Goal: Task Accomplishment & Management: Complete application form

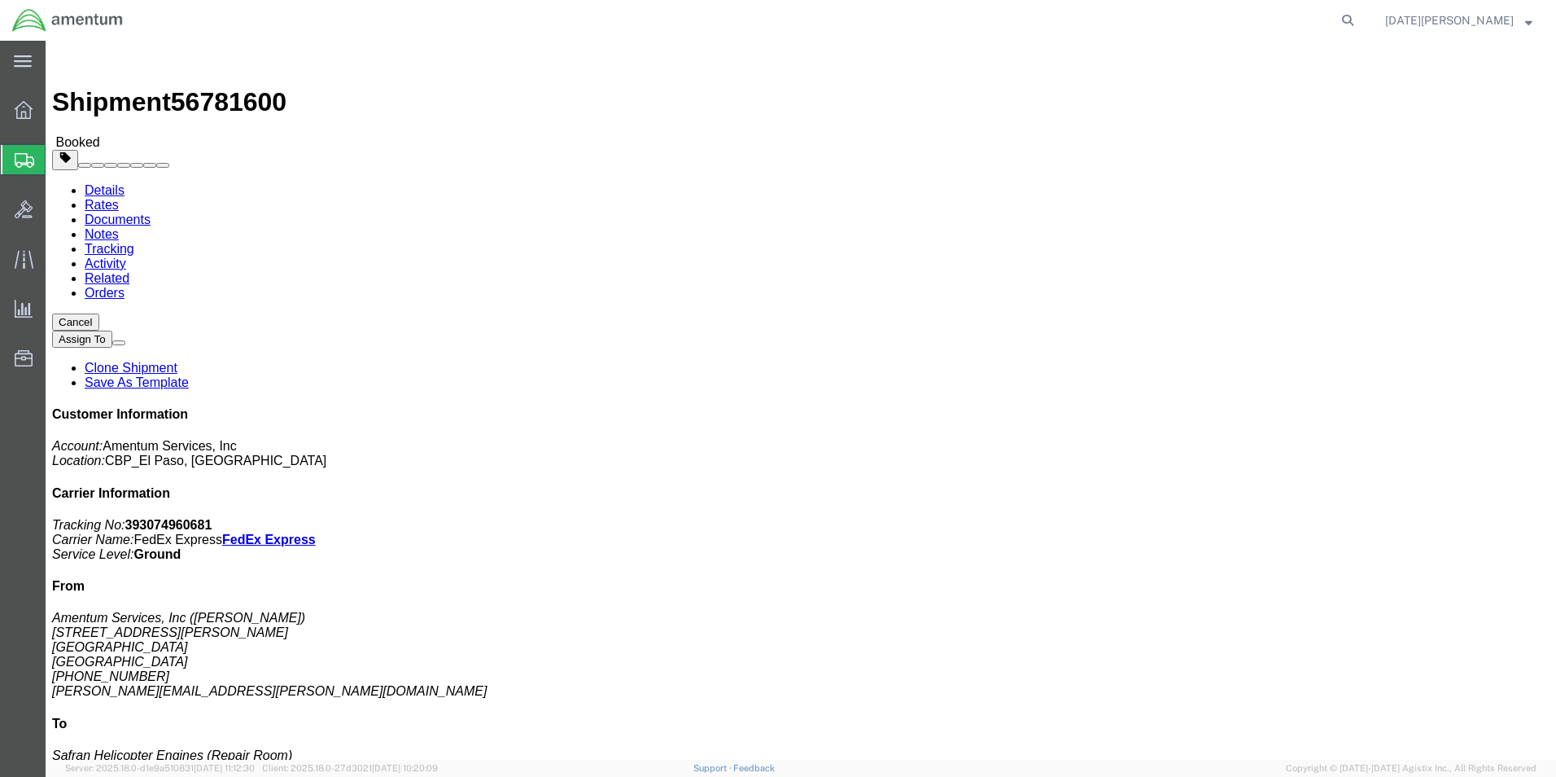
click at [0, 0] on span "Create from Template" at bounding box center [0, 0] width 0 height 0
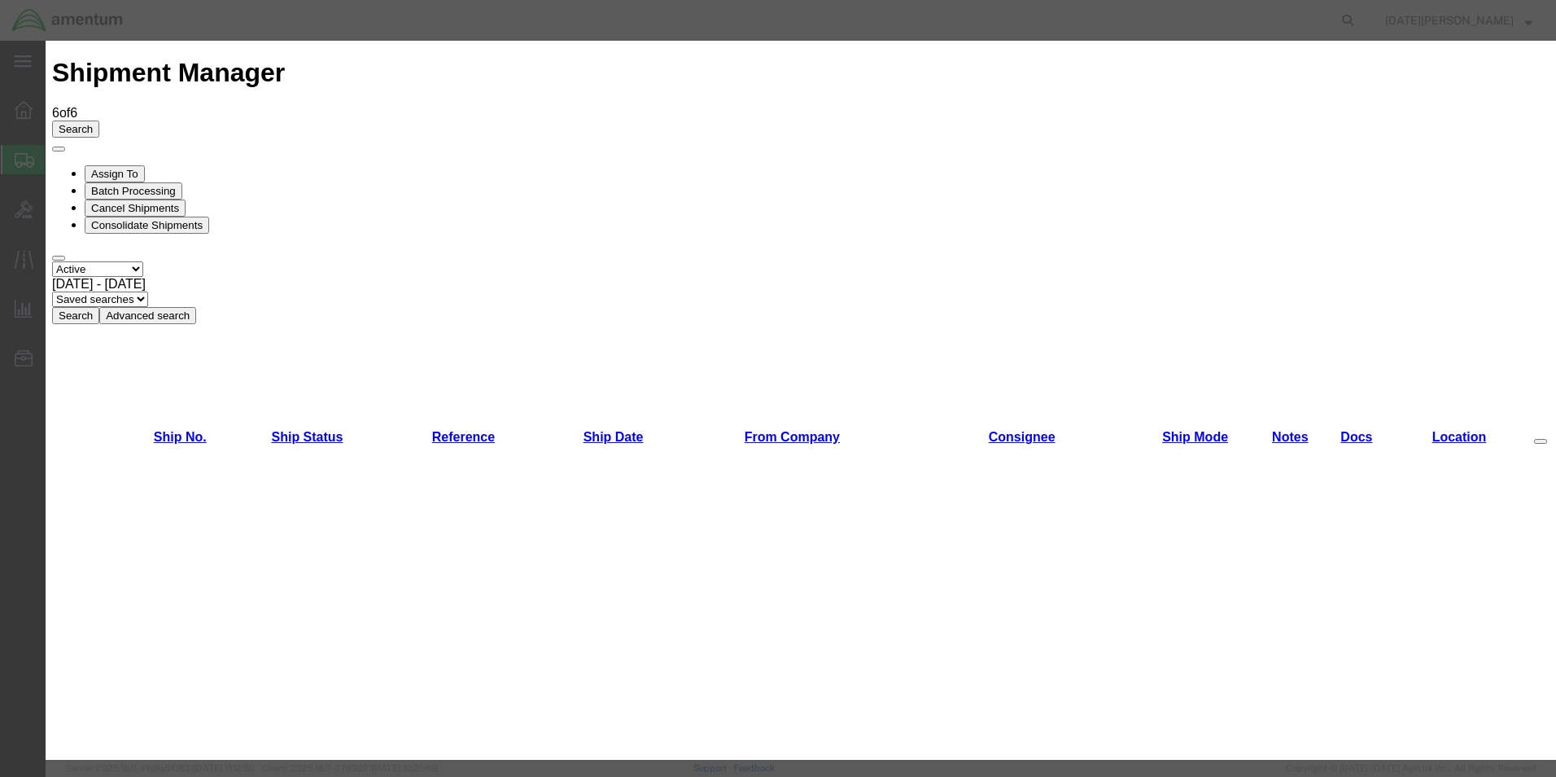
scroll to position [651, 0]
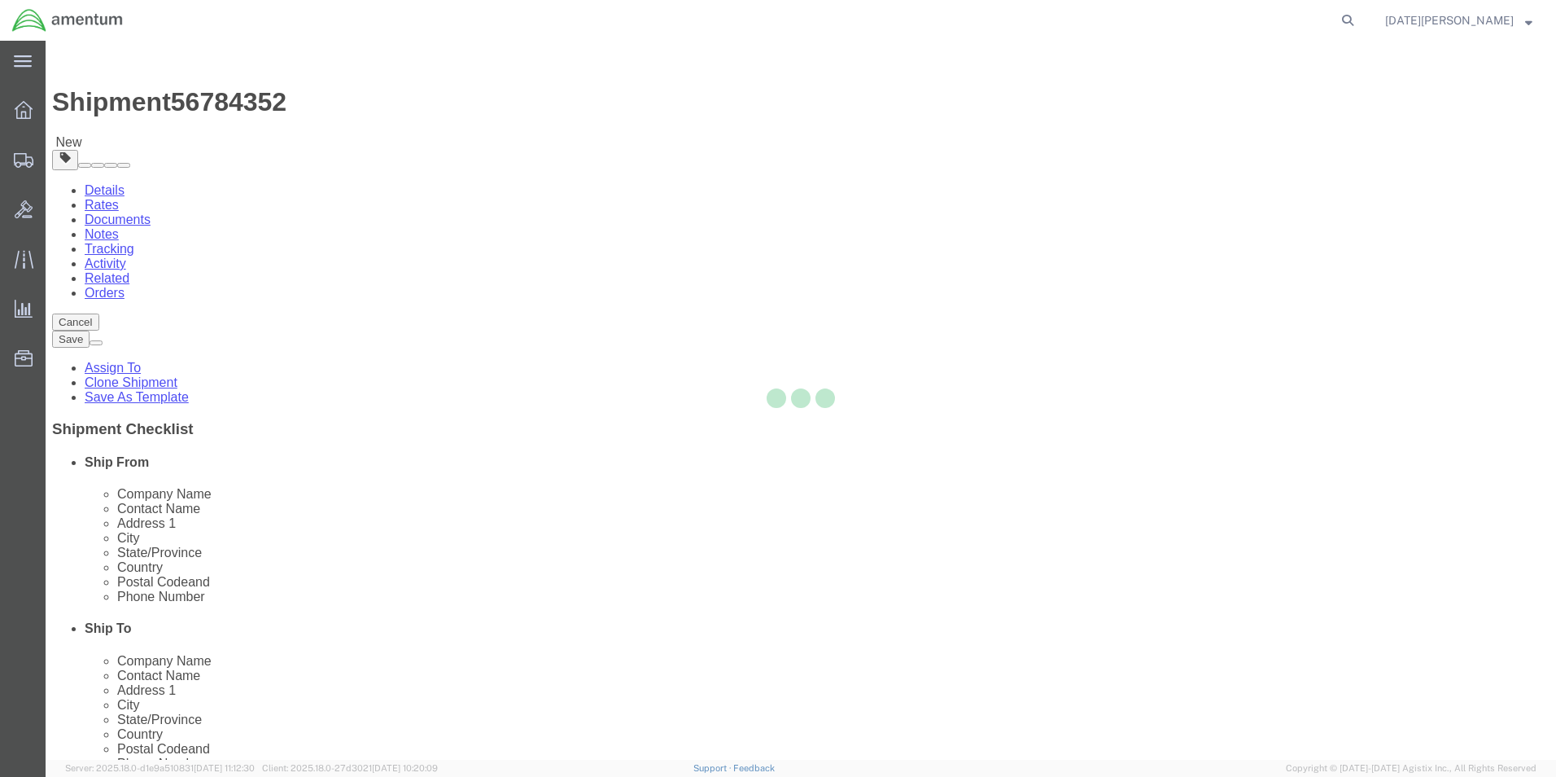
select select "49939"
select select "49921"
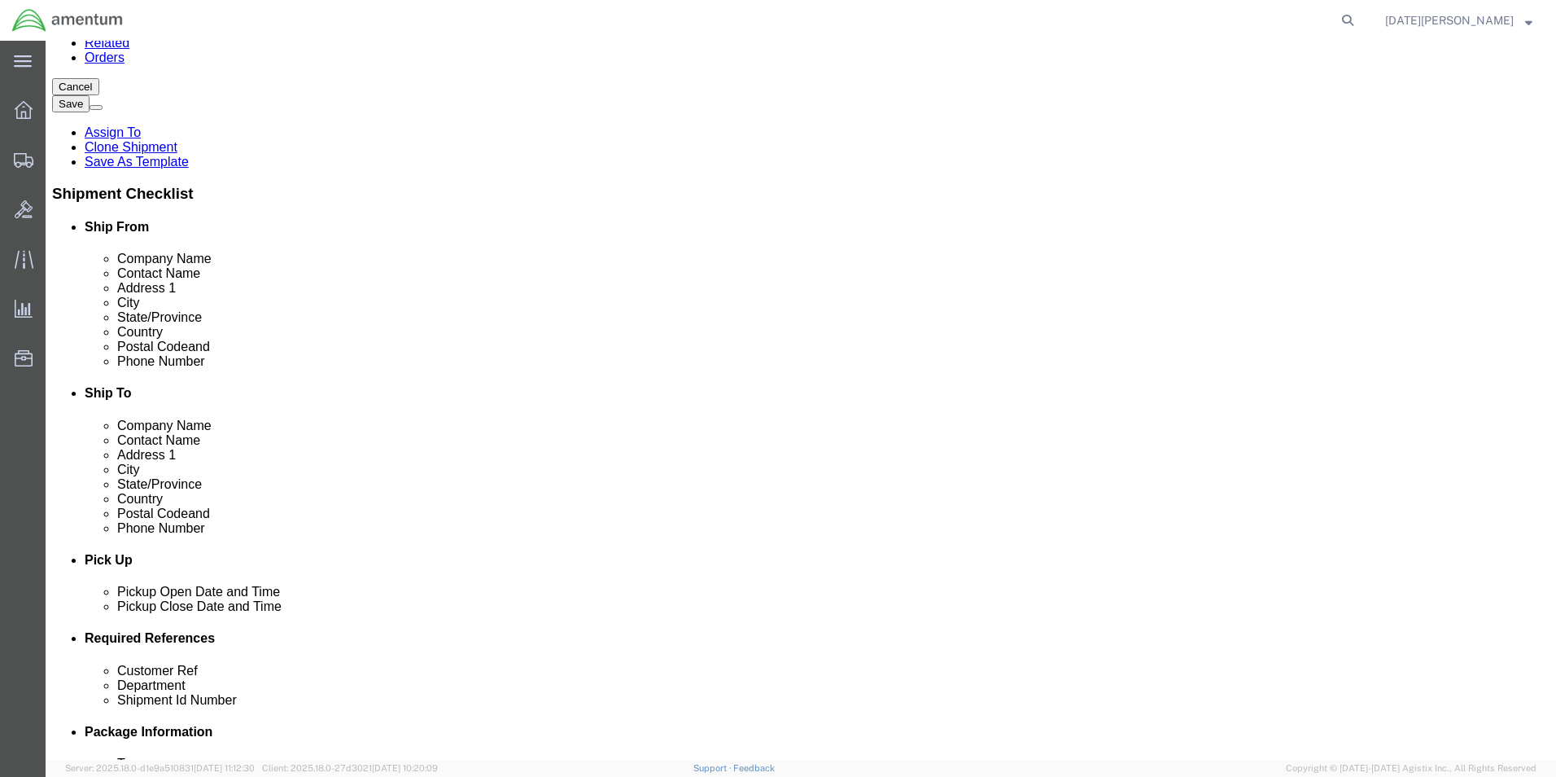
scroll to position [488, 0]
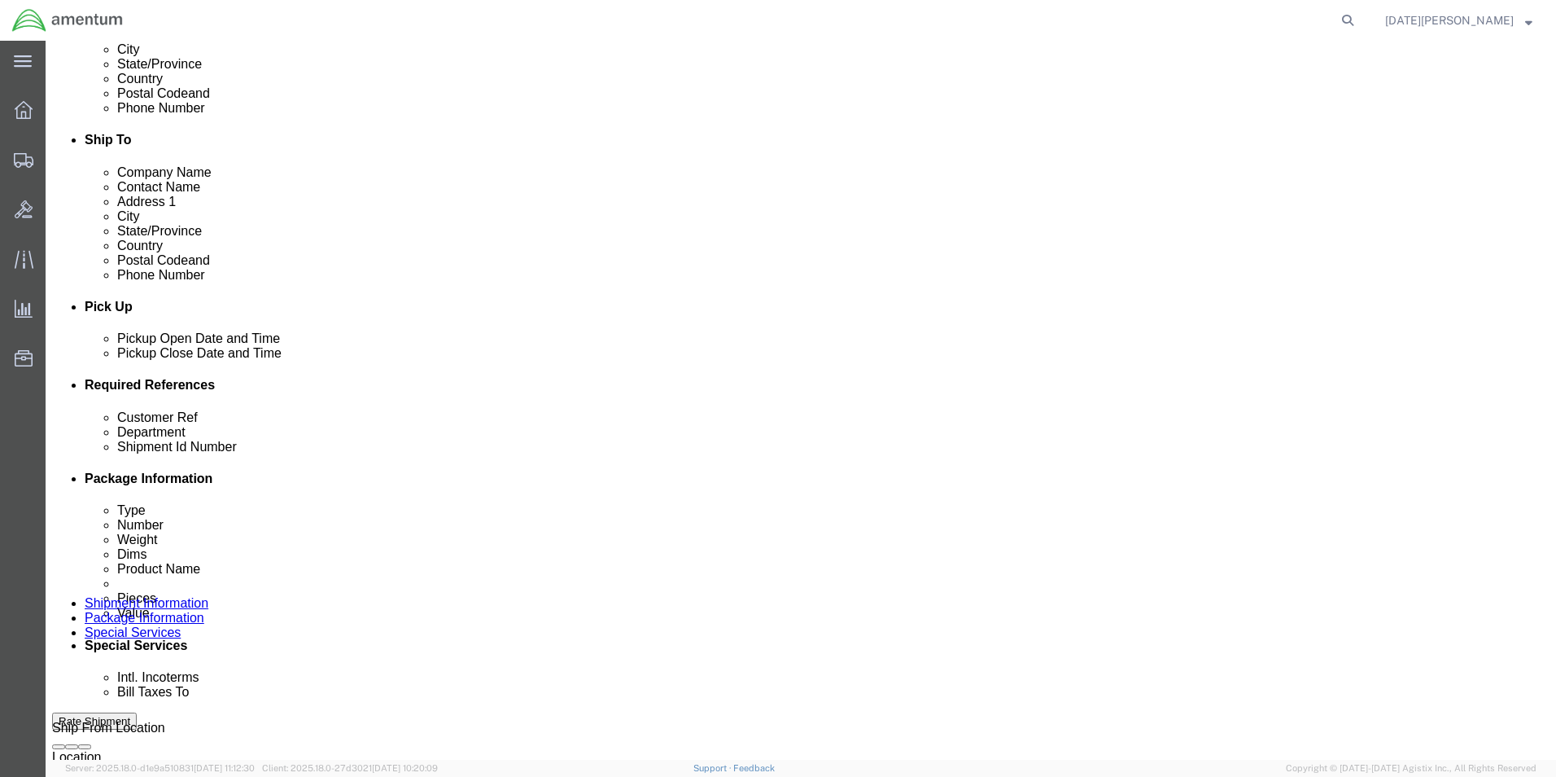
click input "text"
type input "96399"
type input "CBP"
type input "96399"
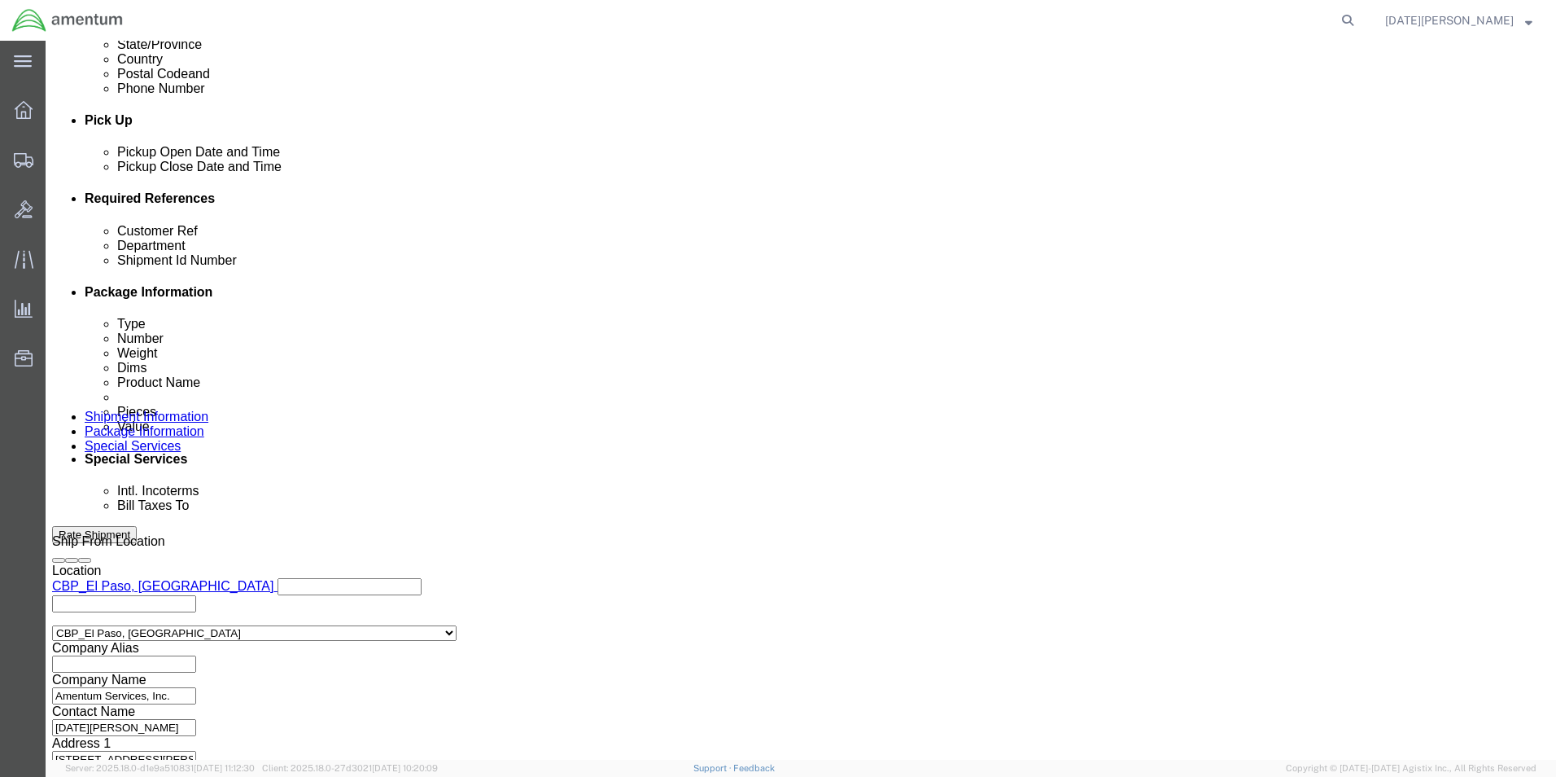
scroll to position [679, 0]
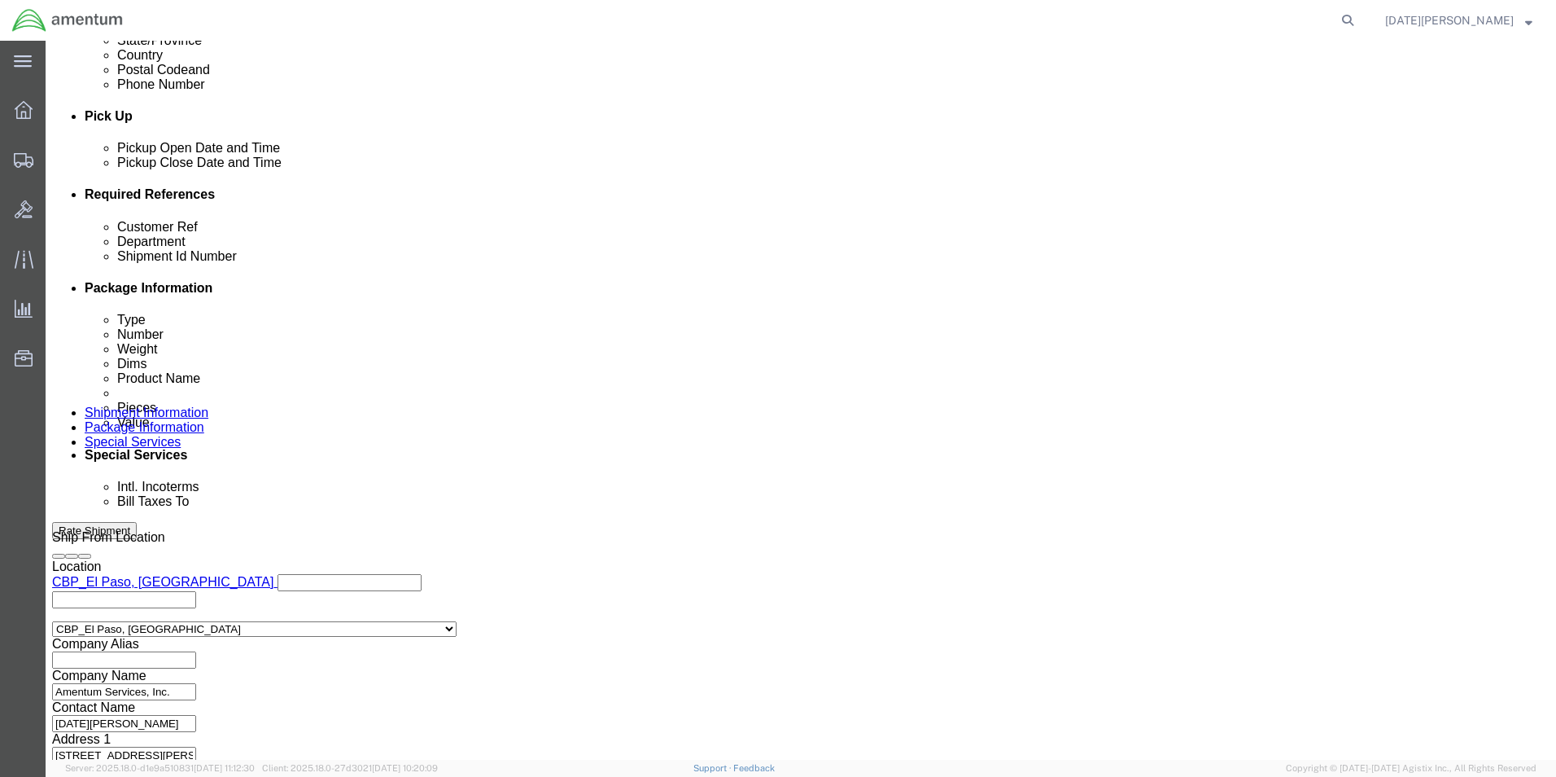
click button "Continue"
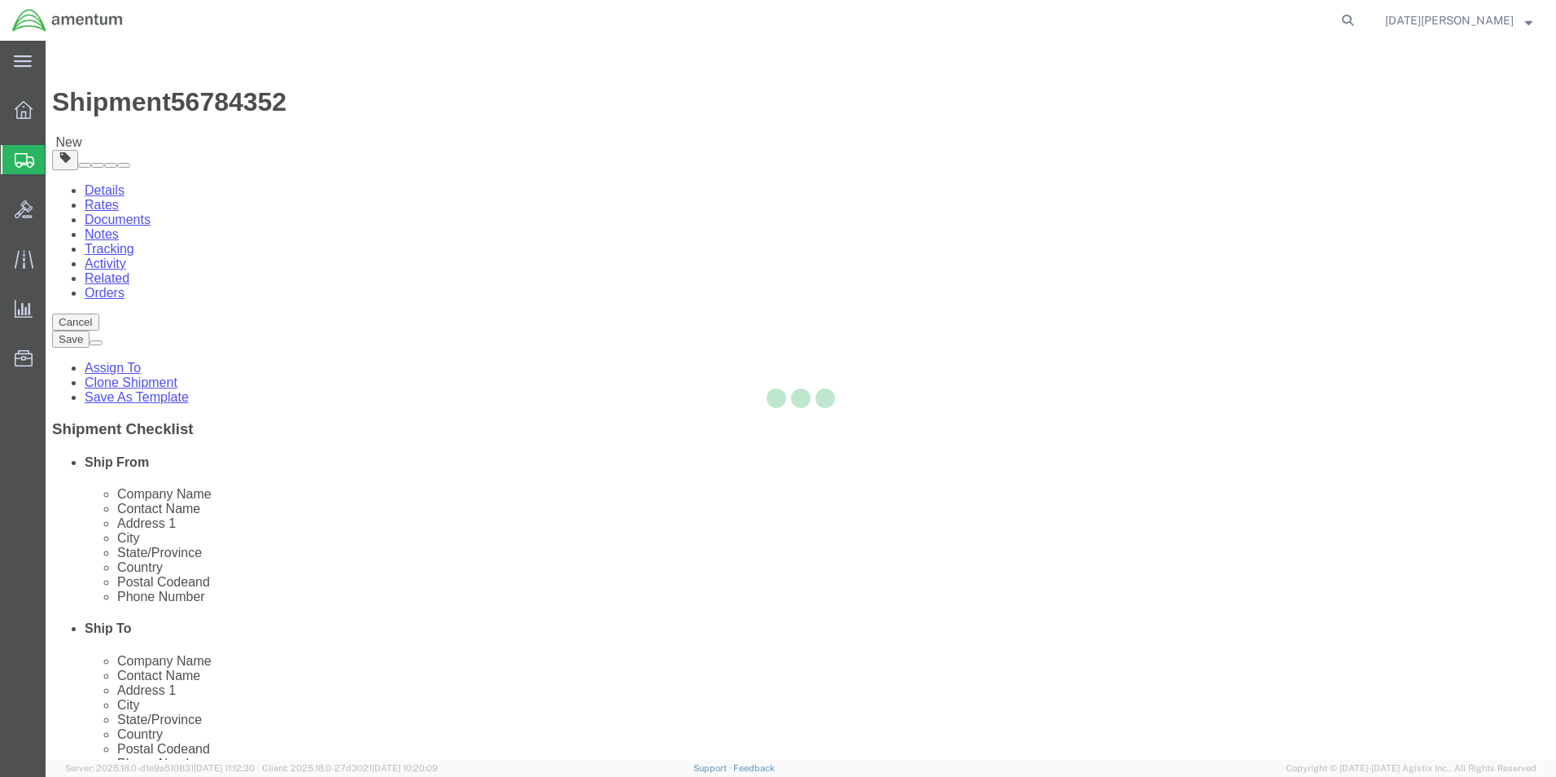
select select "YRPK"
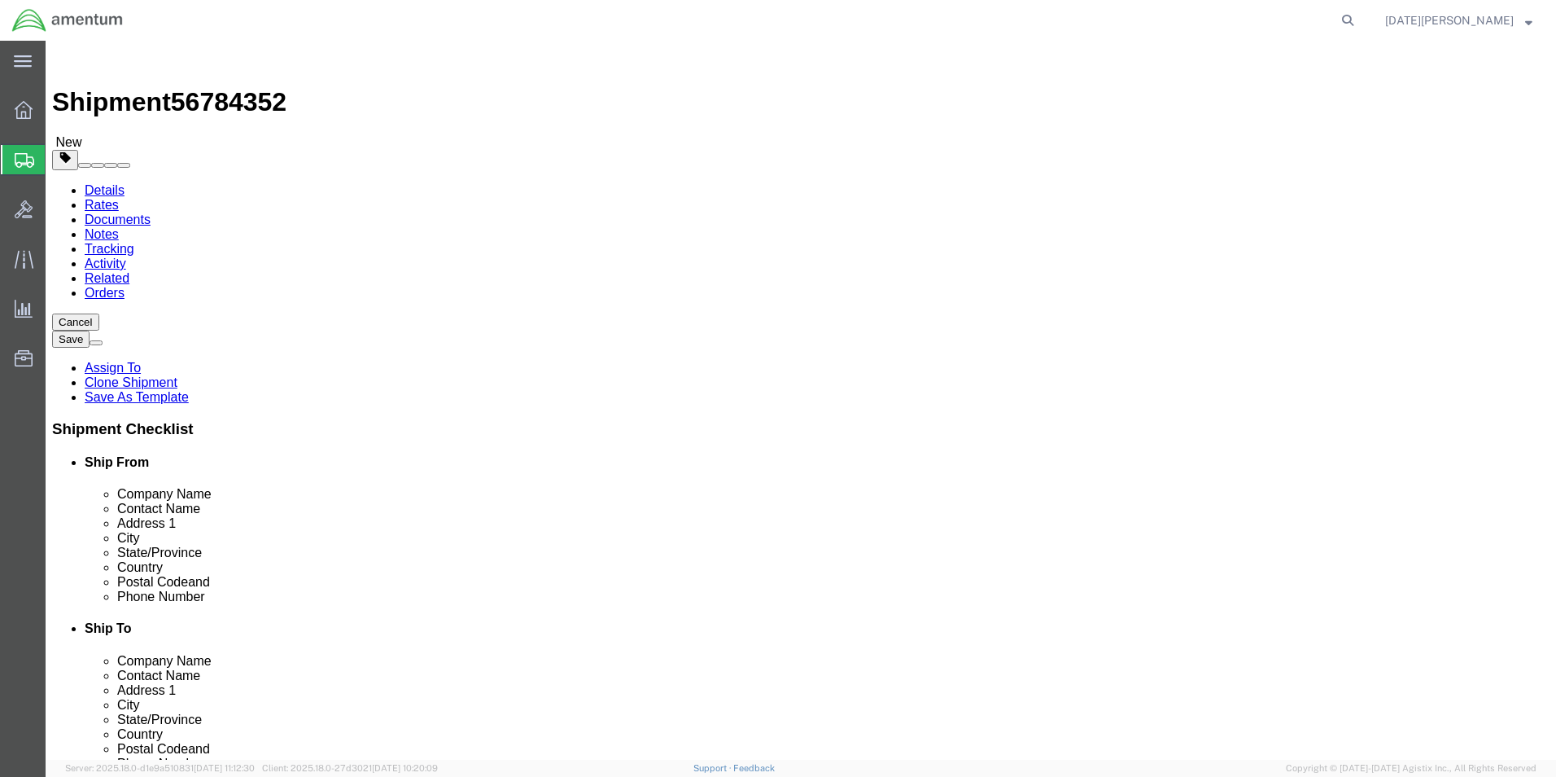
click input "text"
type input "10"
type input "3.20"
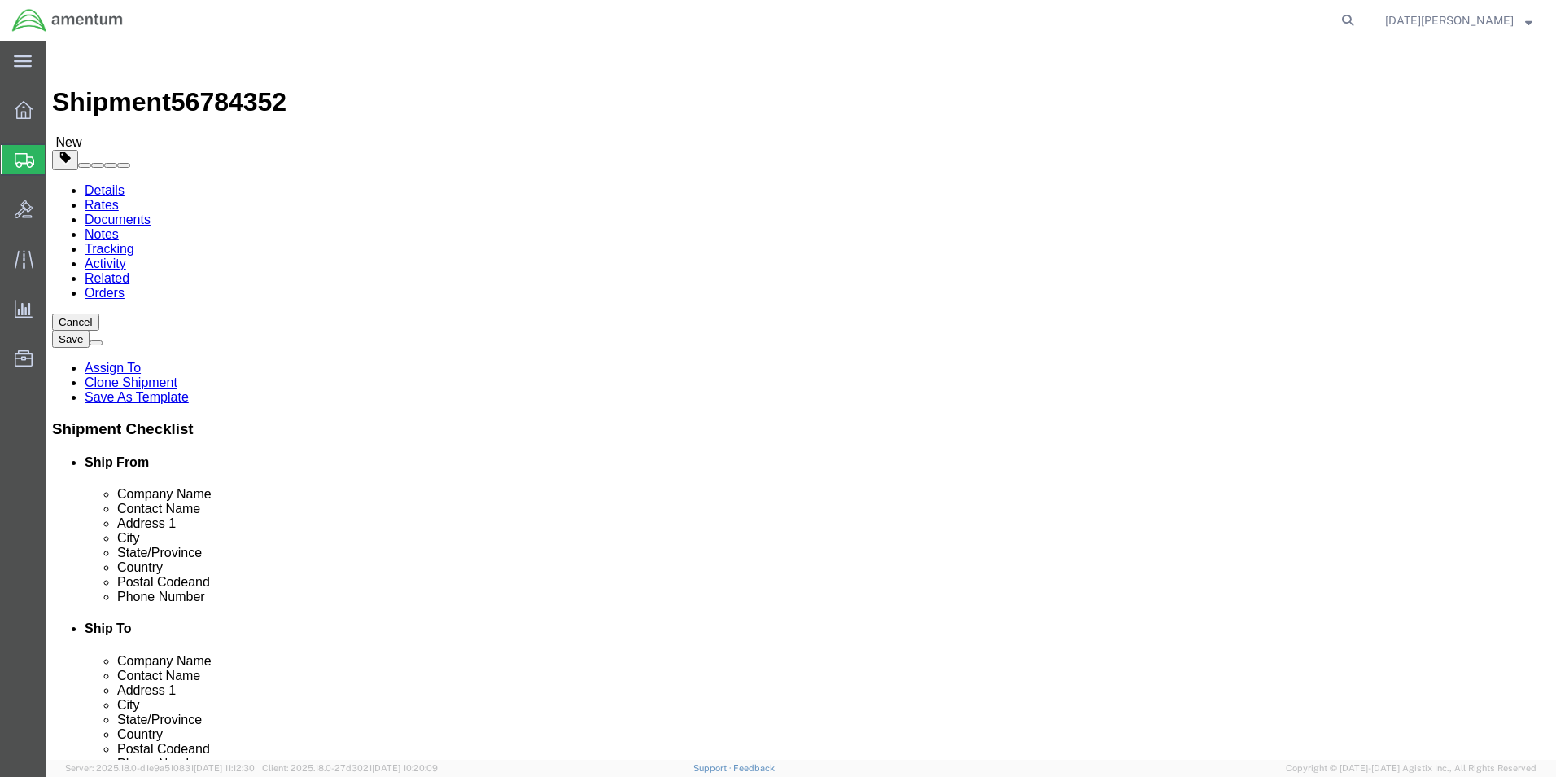
click link "Add Content"
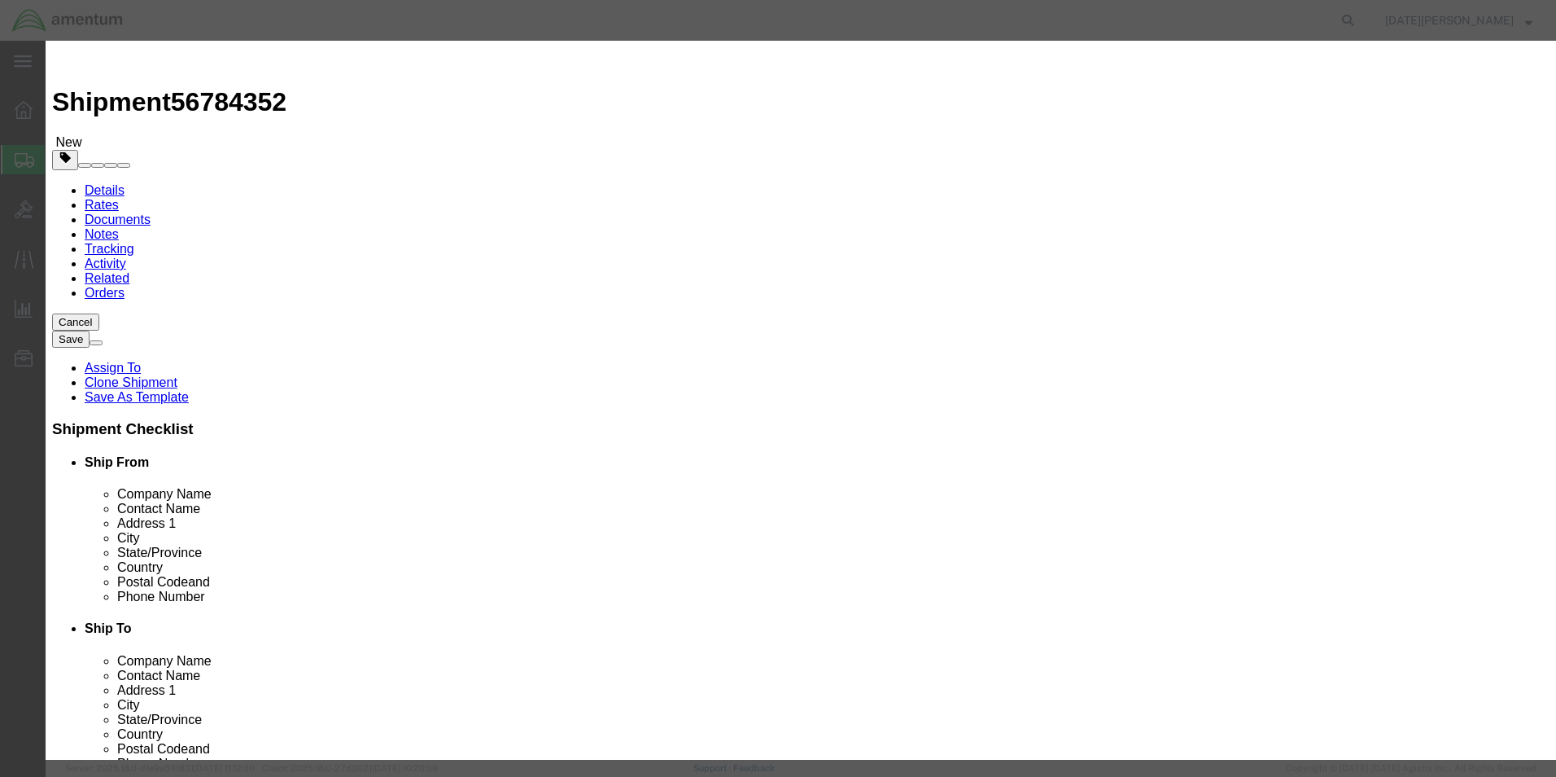
click input "text"
type input "TAIL ROTOR DRIVE SHAFT BEARING"
type input "5"
type input "1000"
select select "USD"
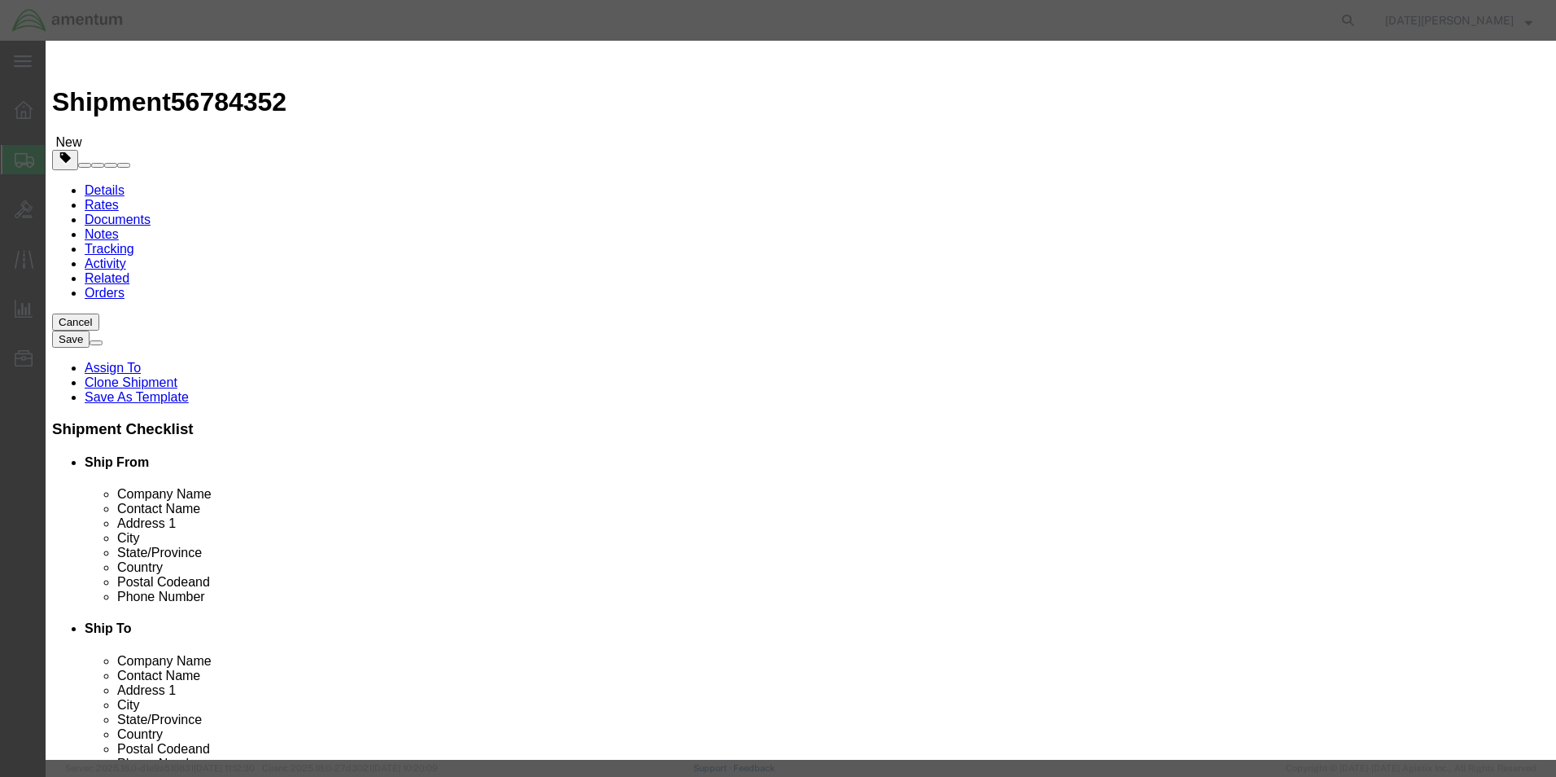
click button "Save & Close"
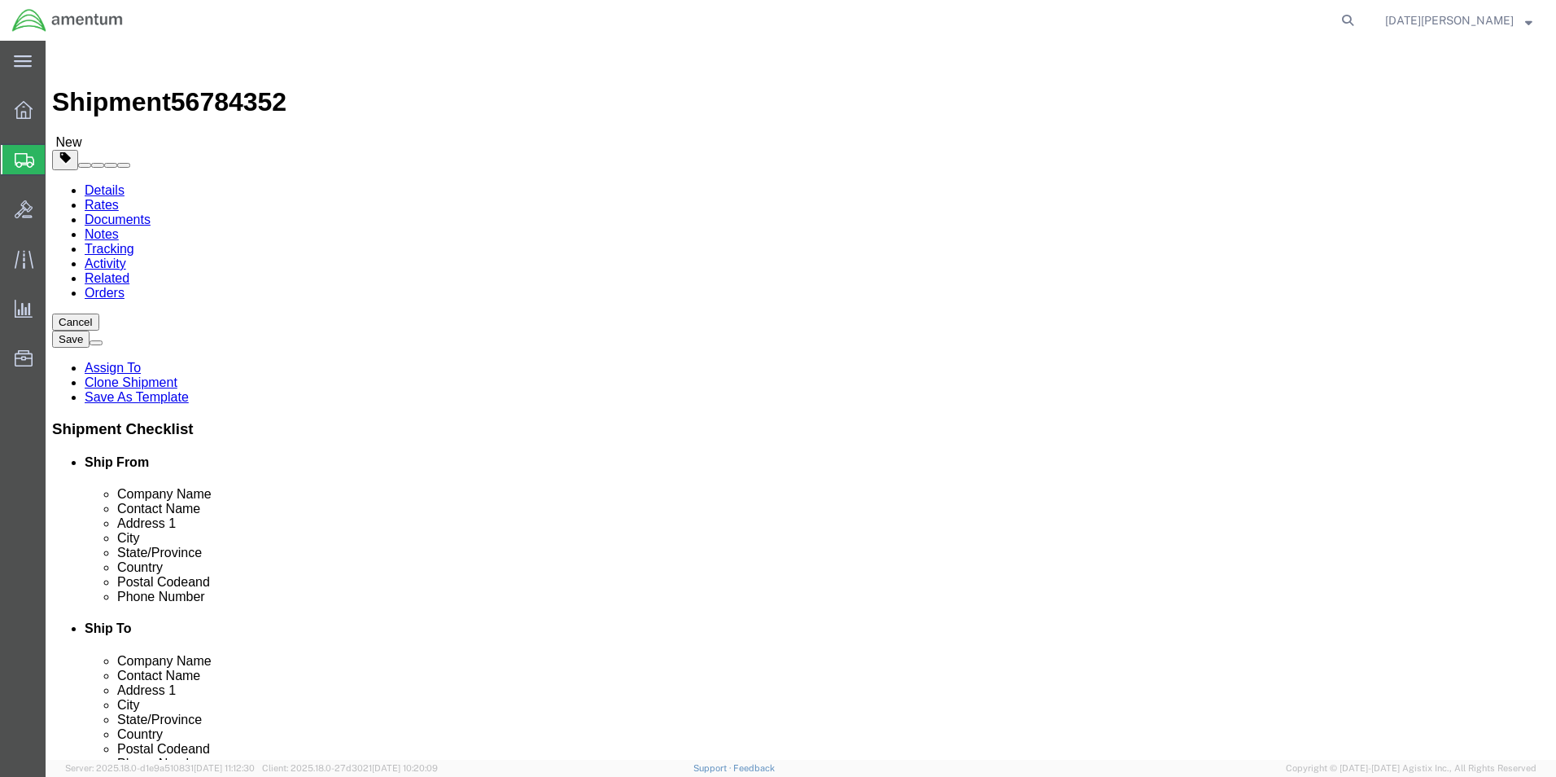
click button "Rate Shipment"
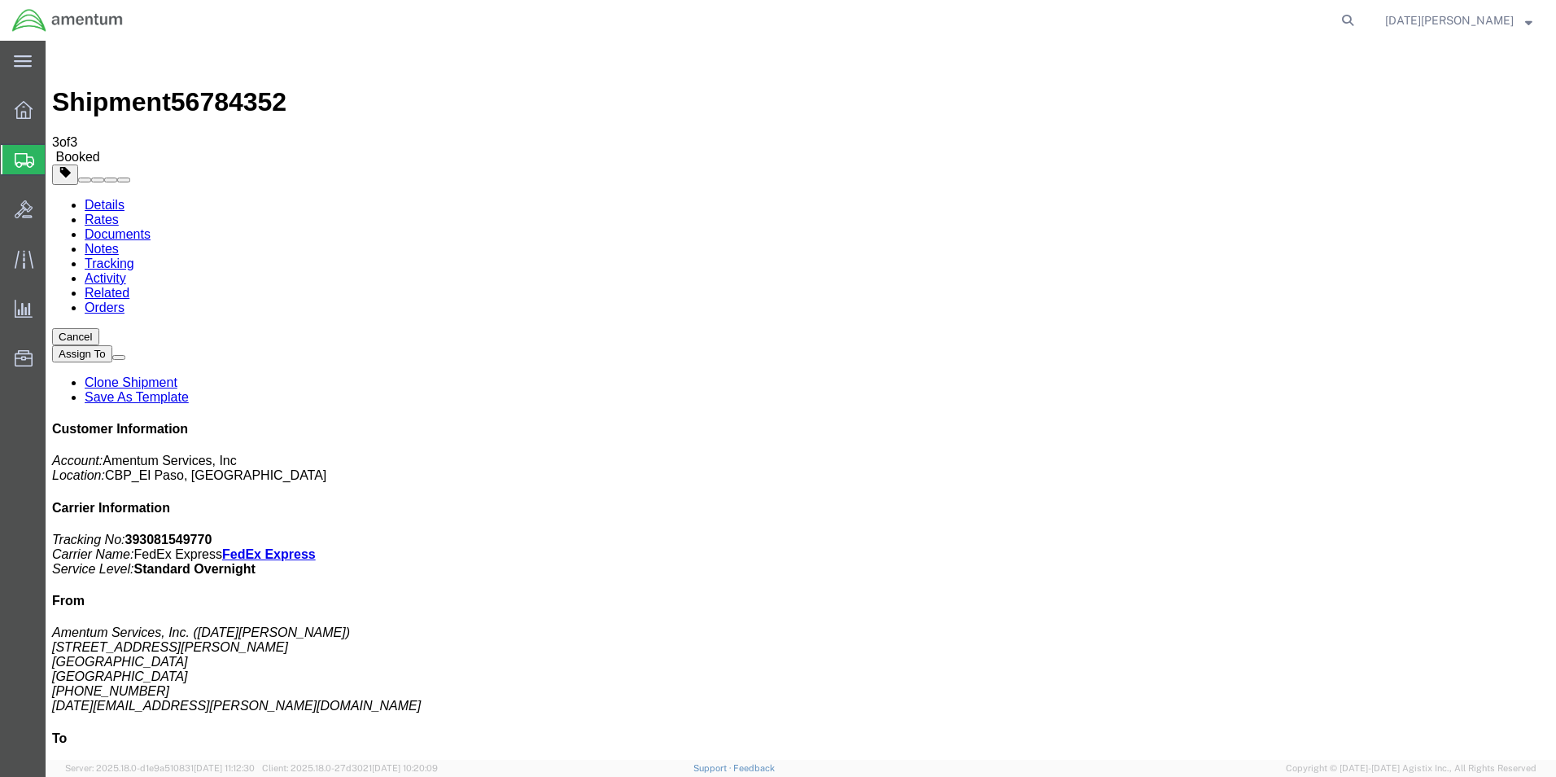
click at [0, 0] on span "Create from Template" at bounding box center [0, 0] width 0 height 0
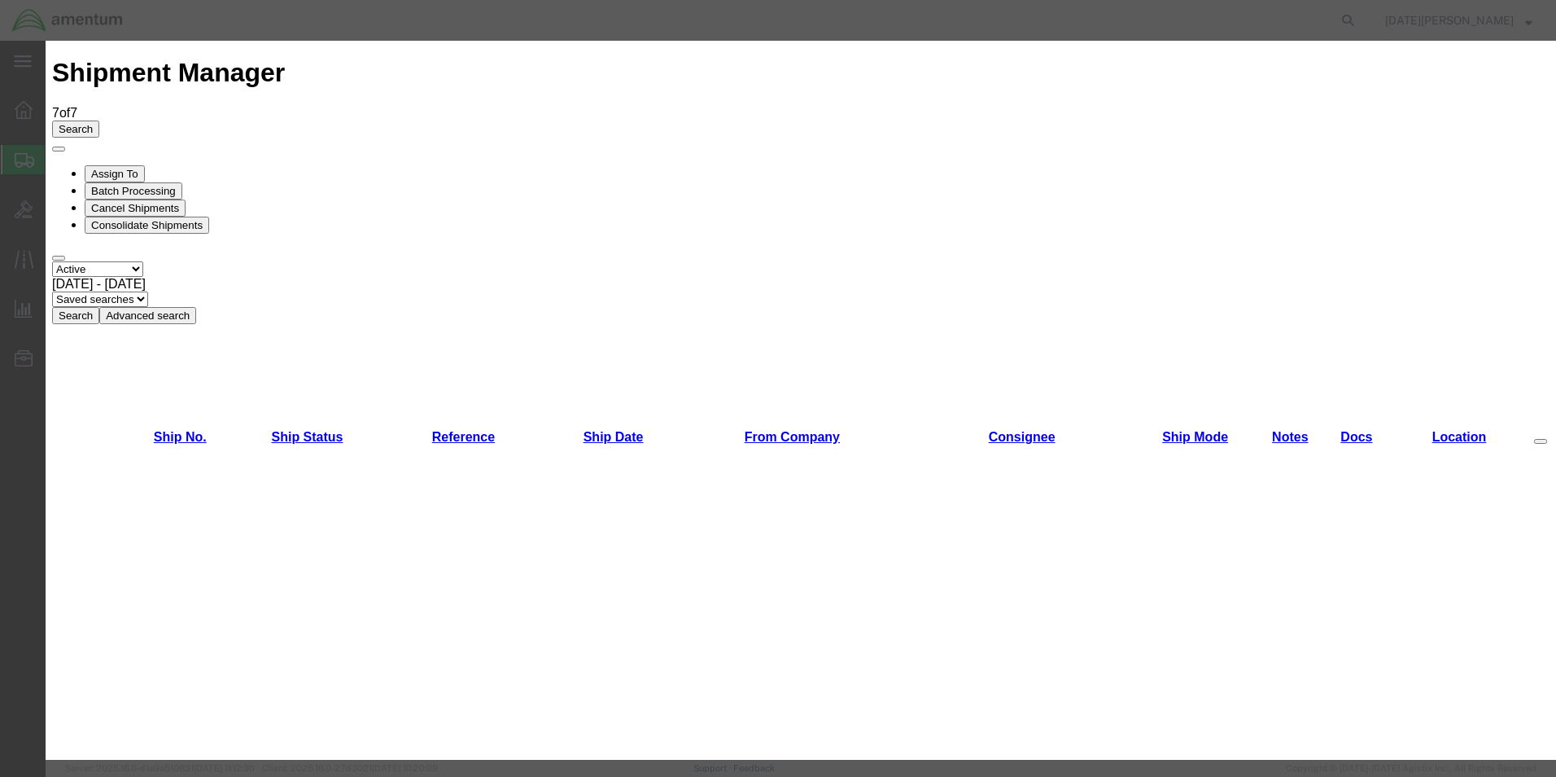
scroll to position [895, 0]
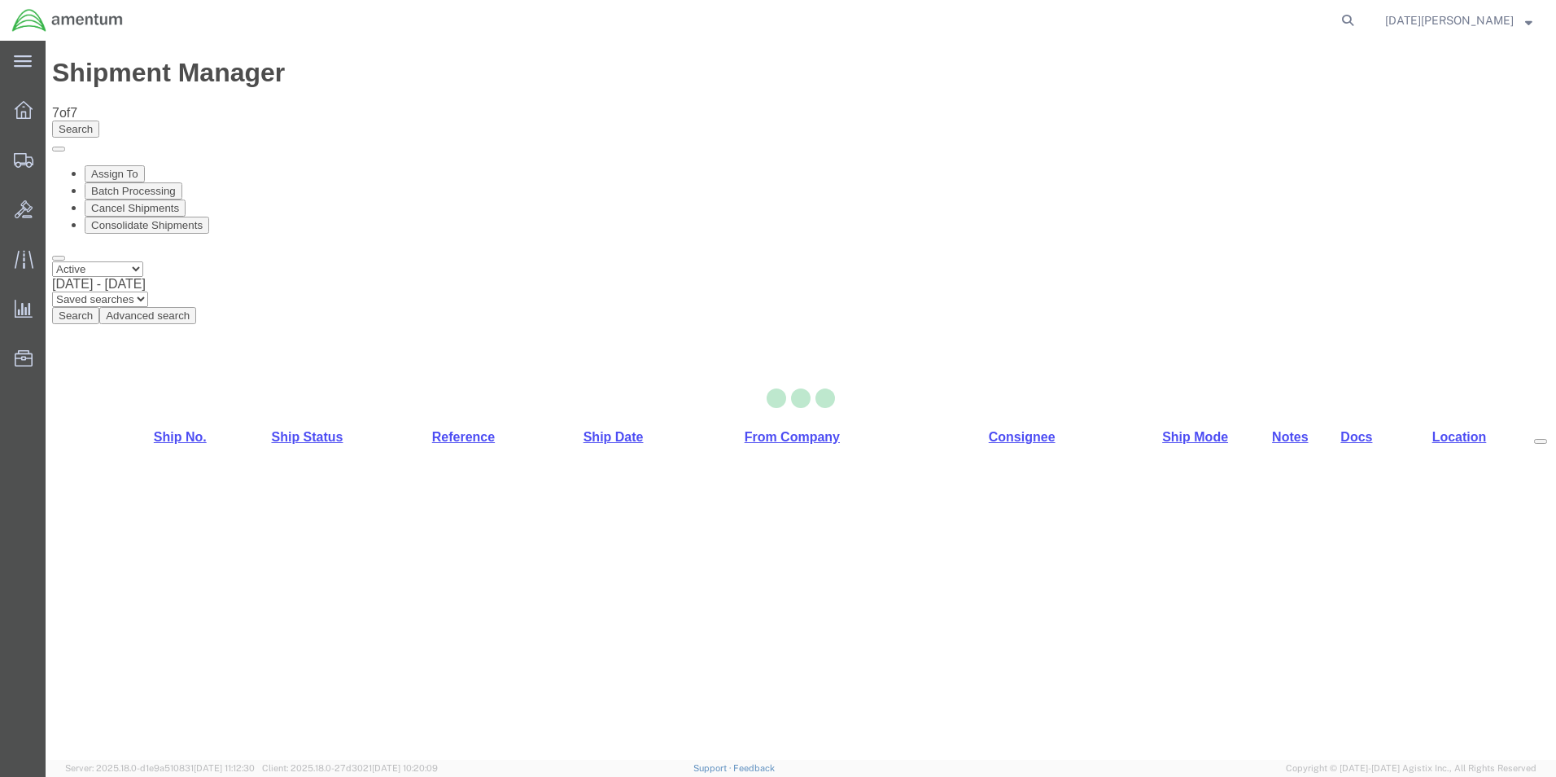
select select "49939"
select select "49949"
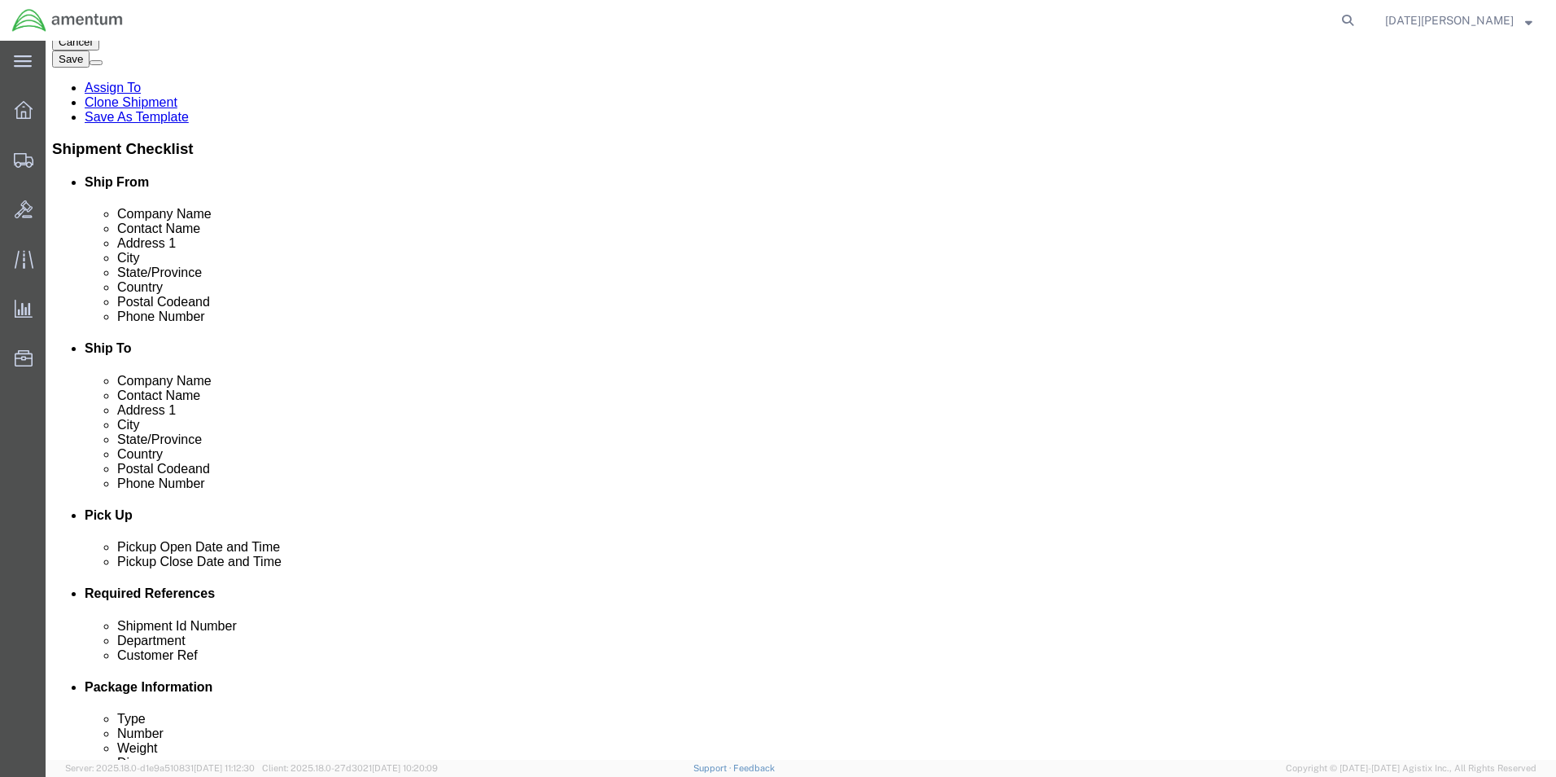
scroll to position [570, 0]
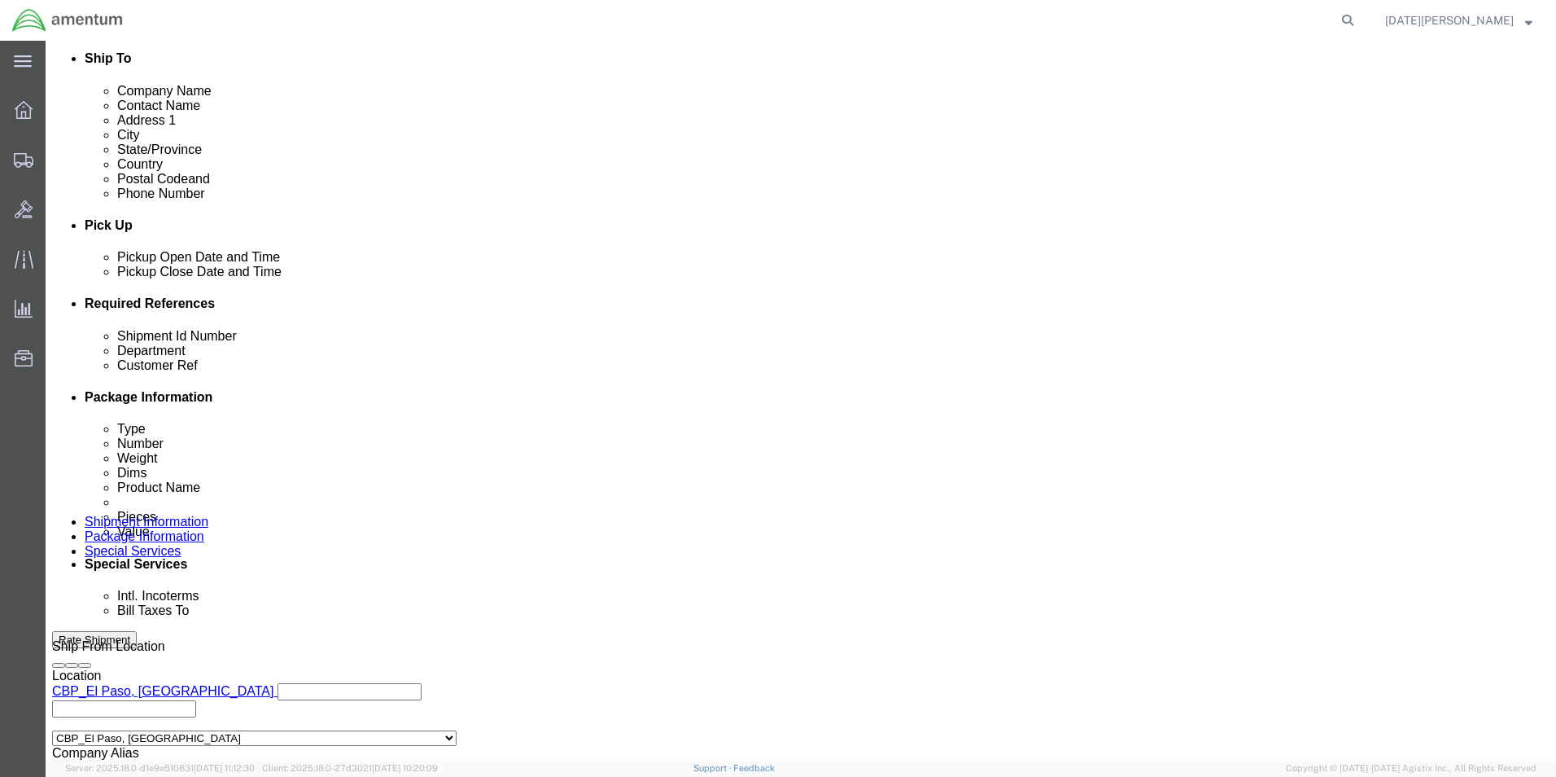
drag, startPoint x: 295, startPoint y: 439, endPoint x: 57, endPoint y: 442, distance: 237.7
click div "Shipment Id Number USAGE#"
type input "96394"
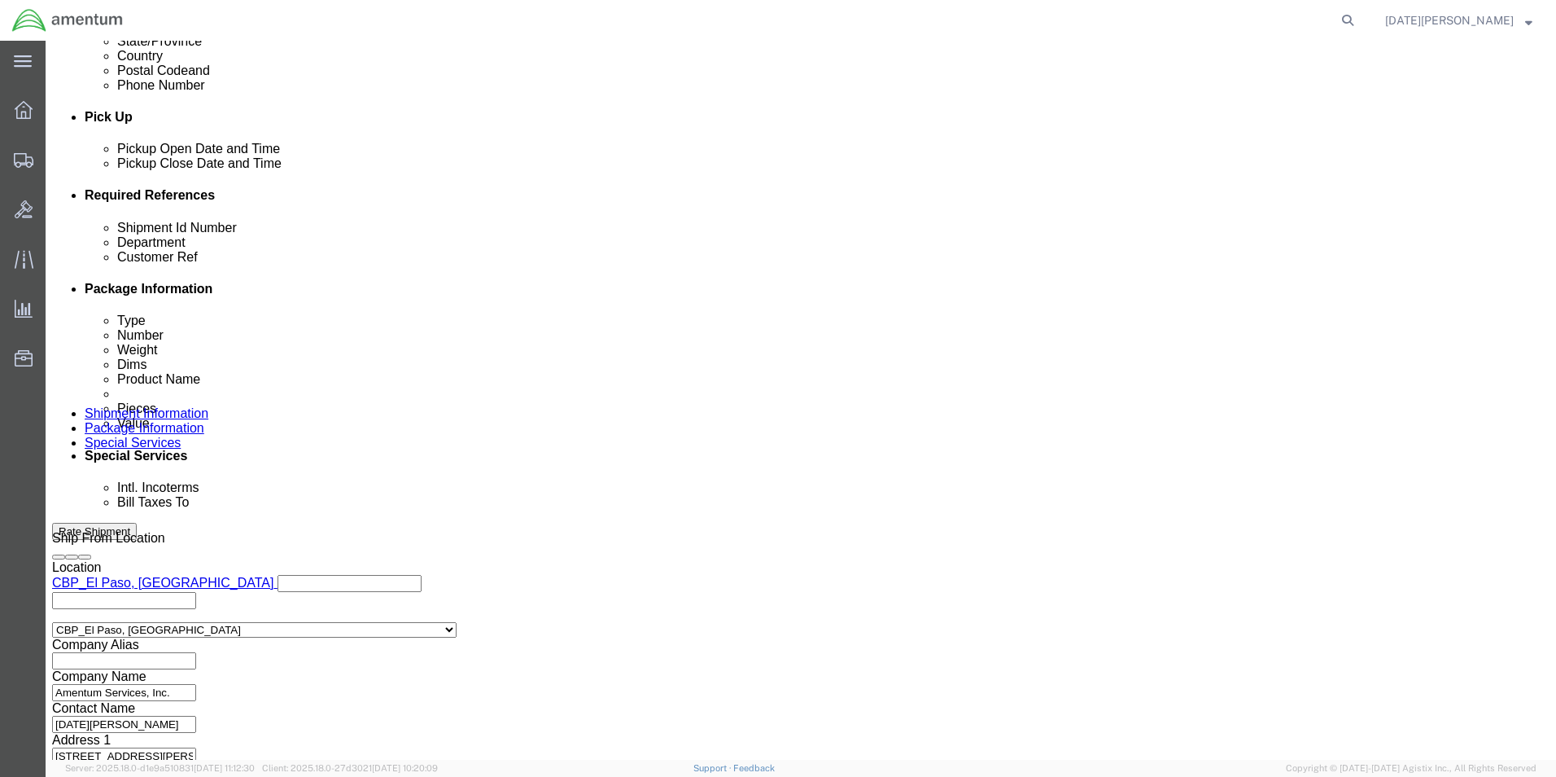
scroll to position [679, 0]
click div "Previous Continue"
click button "Continue"
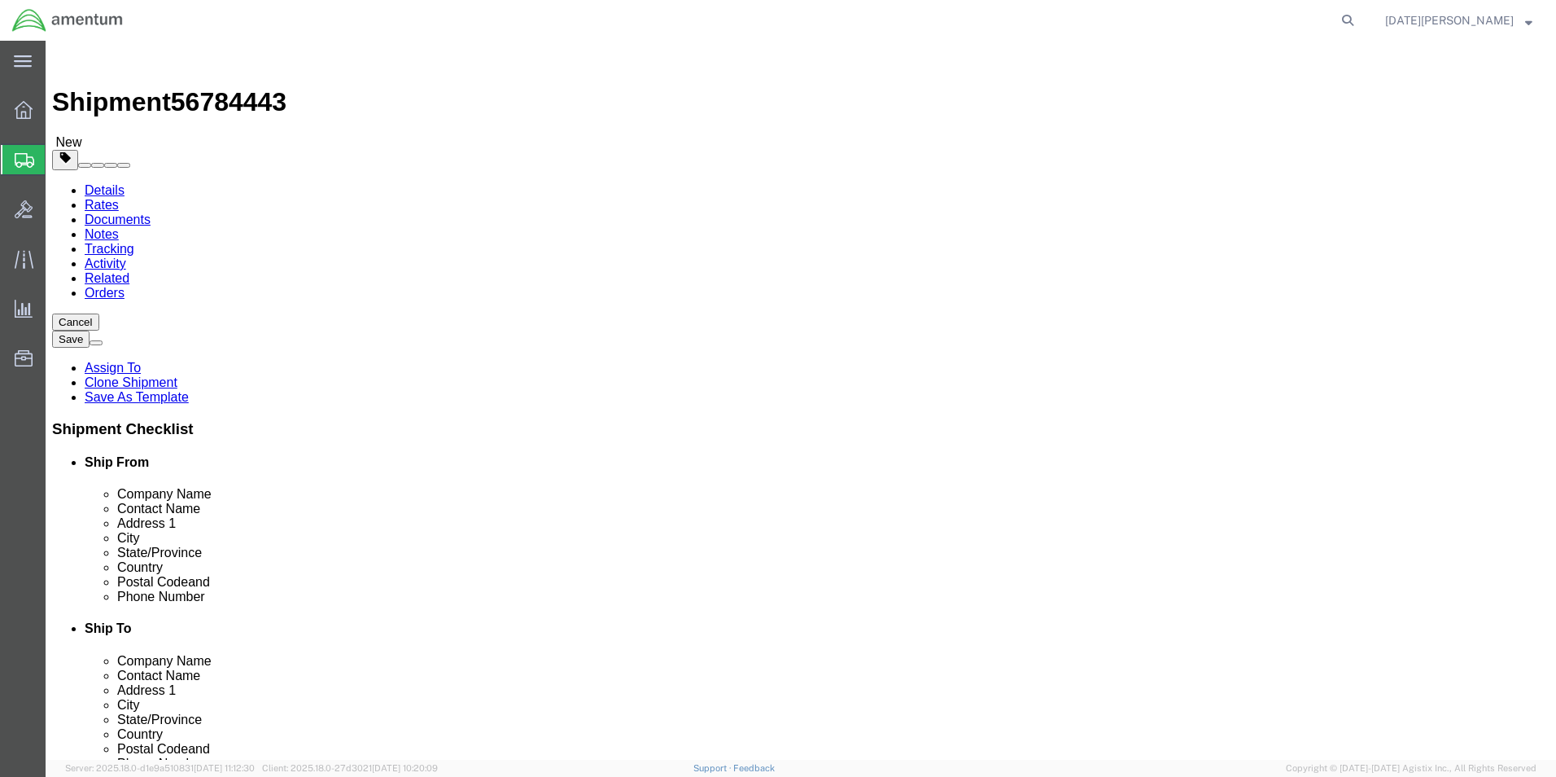
drag, startPoint x: 276, startPoint y: 343, endPoint x: 175, endPoint y: 343, distance: 100.9
click div "Dimensions Length 8.00 x Width 8.00 x Height 6.00 Select cm ft in"
type input "12"
type input "8"
type input "3"
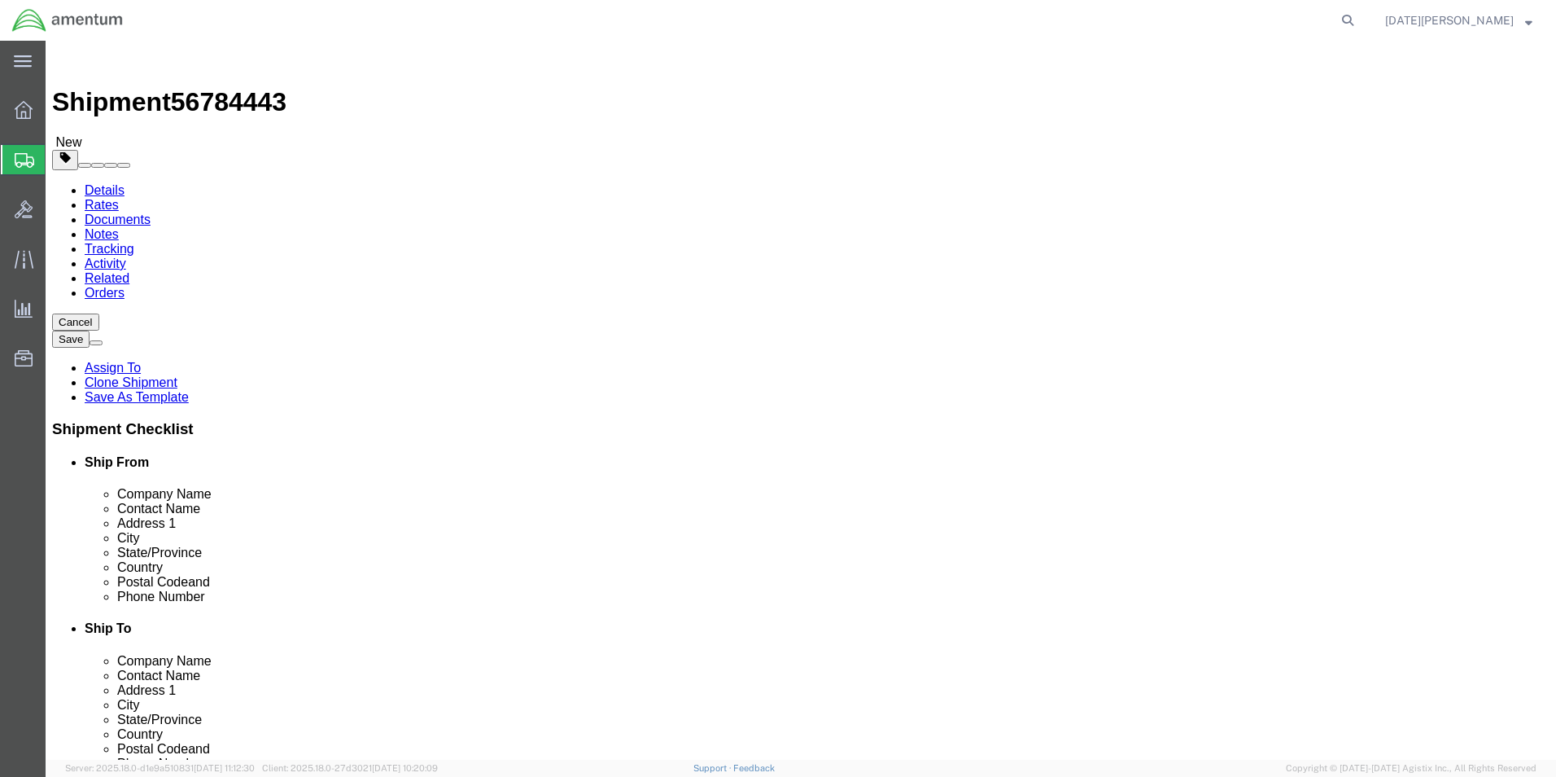
type input "0.60"
click div "Pieces: 12.00 Each Total value: 60.00 USD"
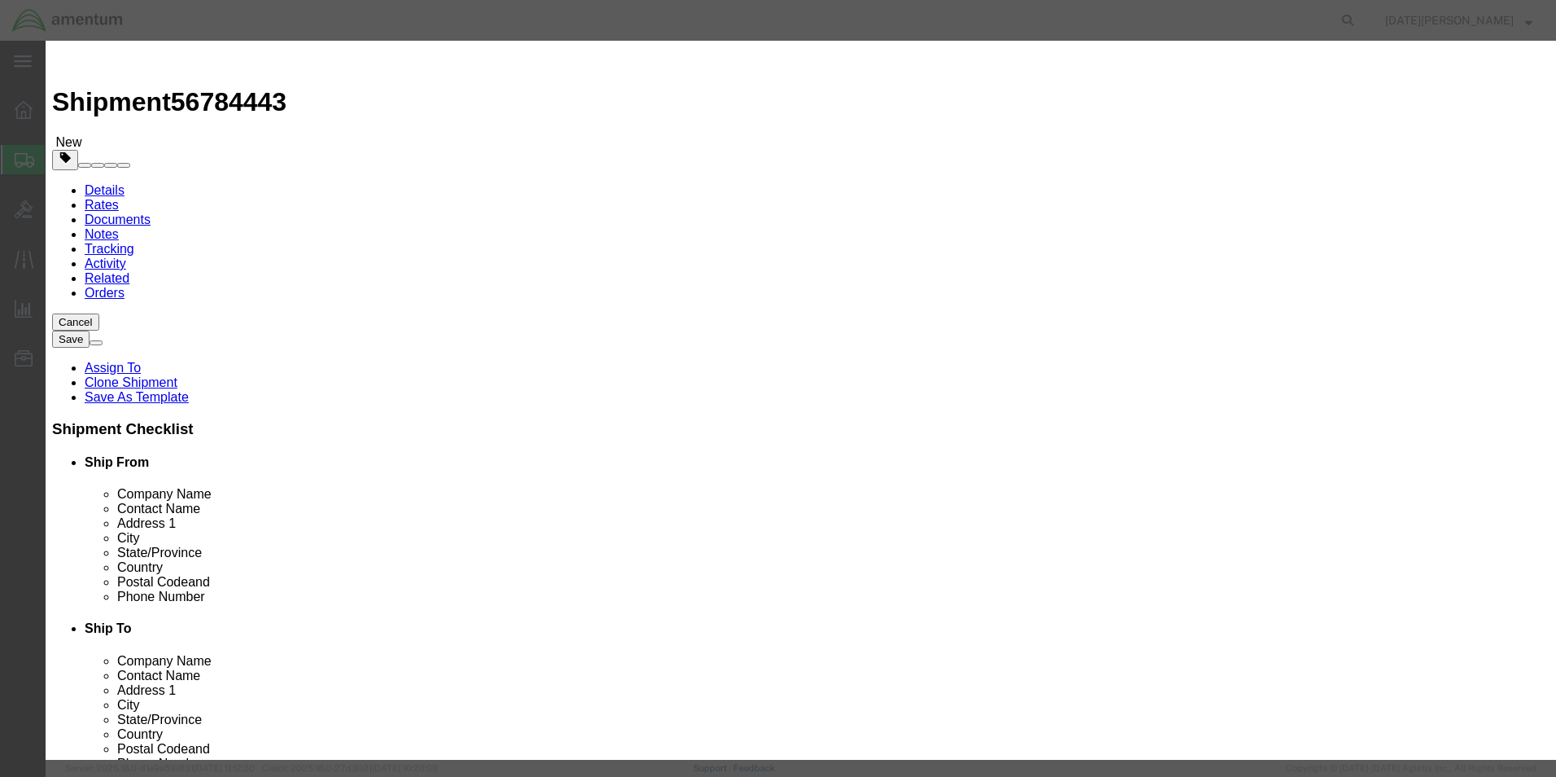
drag, startPoint x: 548, startPoint y: 121, endPoint x: 405, endPoint y: 125, distance: 142.5
click div "Product Name PAINT BRUSHES"
type input "S"
type input "[PERSON_NAME] SPLIT"
type input "2"
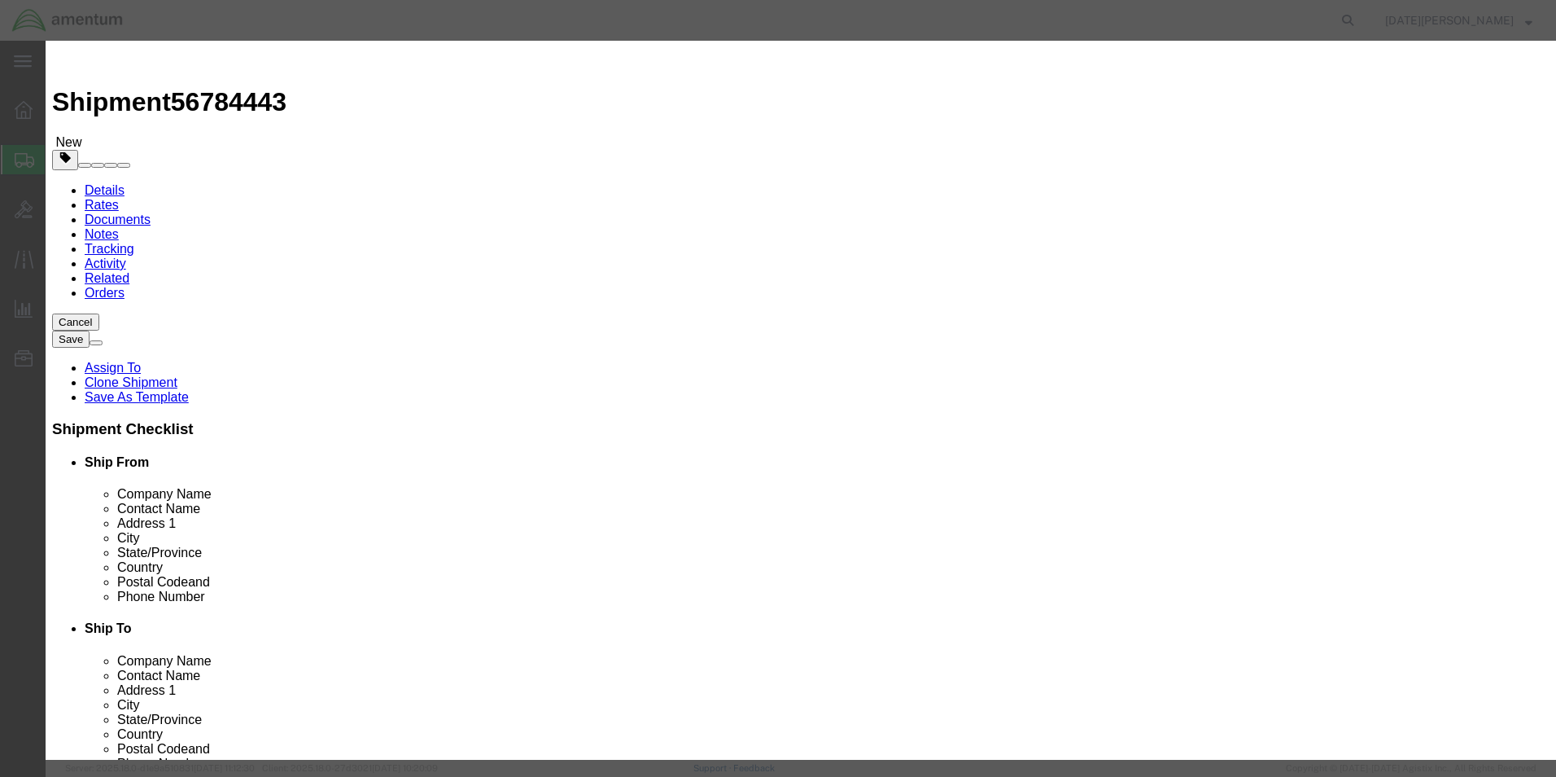
type input "10"
type input "100"
select select "USD"
click button "Save & Close"
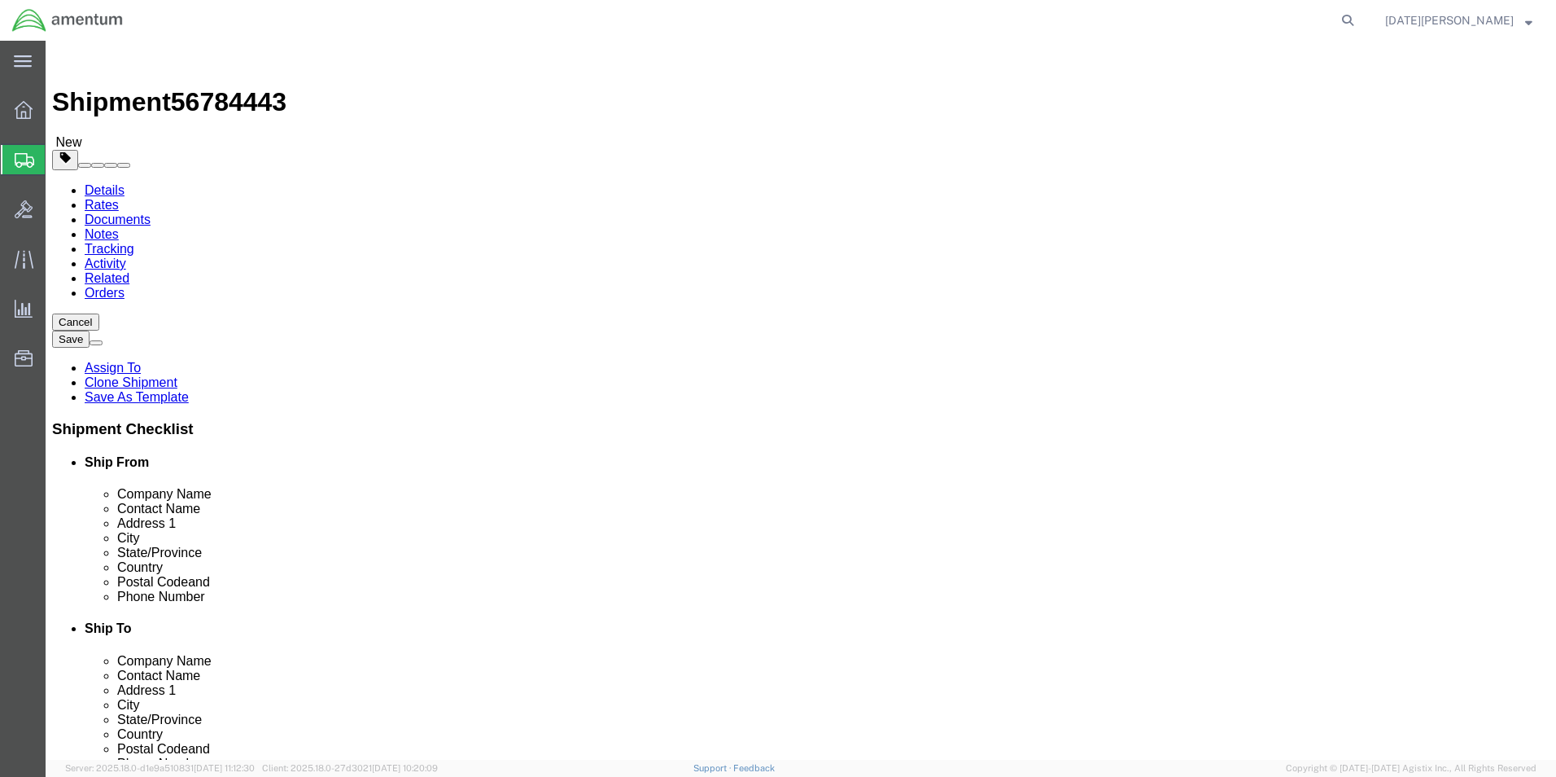
click button "Rate Shipment"
